Goal: Task Accomplishment & Management: Manage account settings

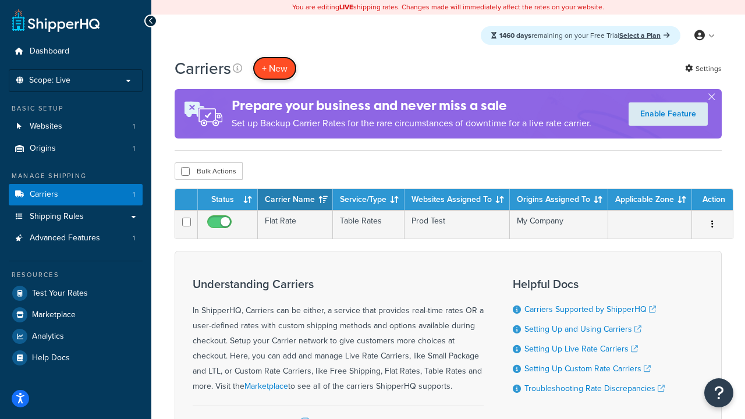
click at [275, 68] on button "+ New" at bounding box center [275, 68] width 44 height 24
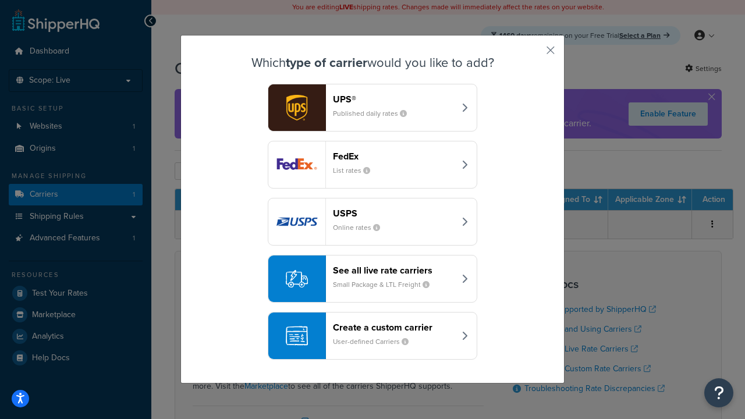
click at [394, 151] on header "FedEx" at bounding box center [394, 156] width 122 height 11
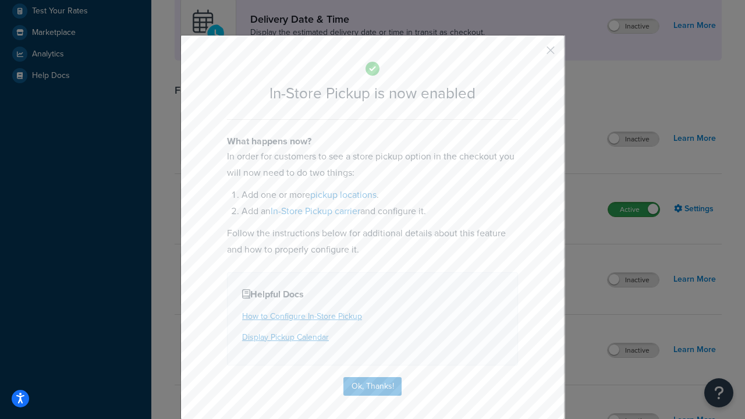
scroll to position [327, 0]
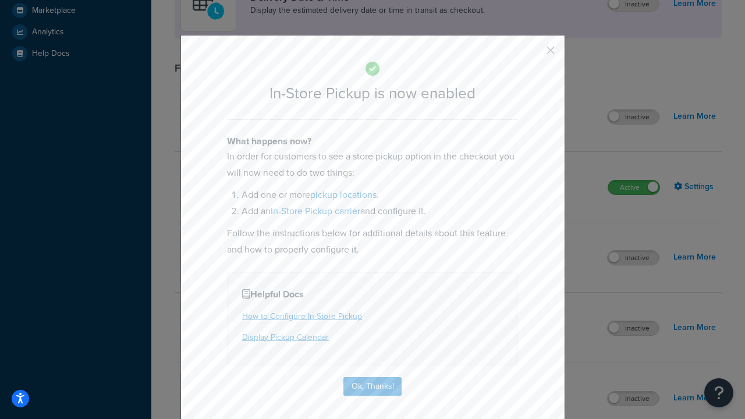
click at [533, 53] on button "button" at bounding box center [533, 54] width 3 height 3
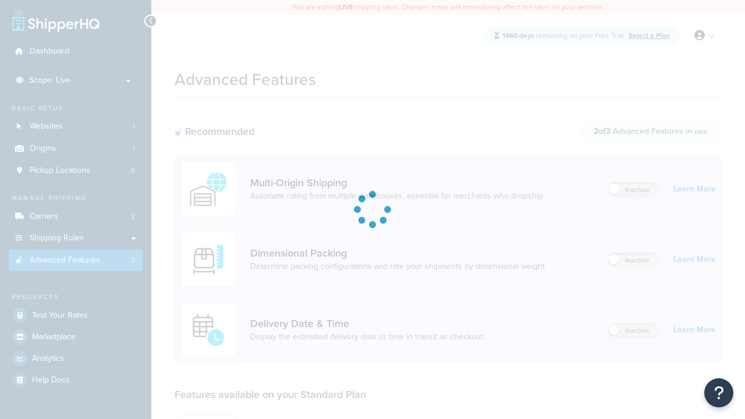
scroll to position [102, 0]
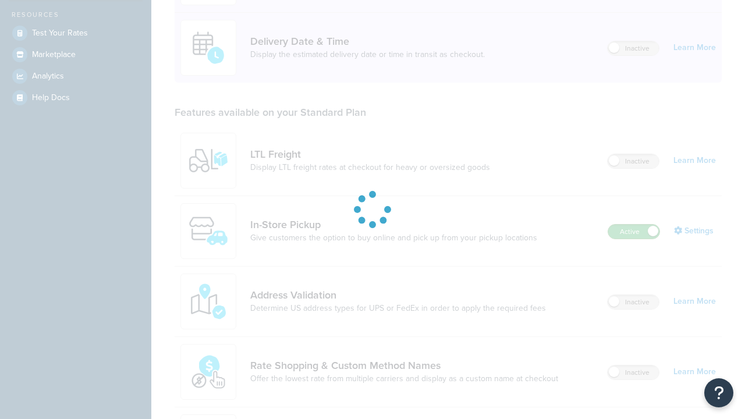
click at [634, 239] on label "Active" at bounding box center [633, 232] width 51 height 14
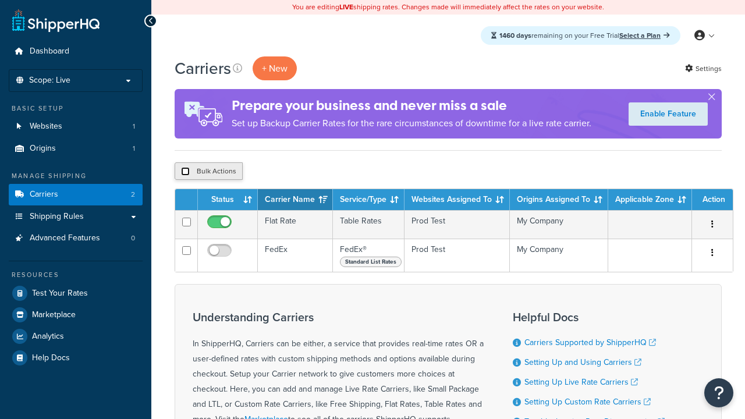
click at [185, 172] on input "checkbox" at bounding box center [185, 171] width 9 height 9
checkbox input "true"
click at [0, 0] on button "Delete" at bounding box center [0, 0] width 0 height 0
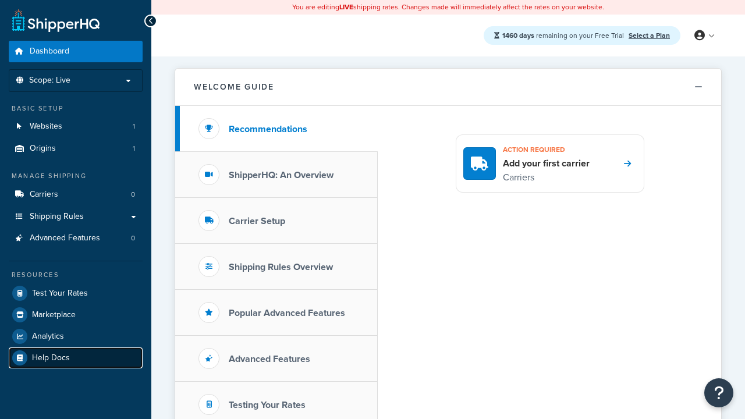
click at [76, 357] on link "Help Docs" at bounding box center [76, 358] width 134 height 21
